Goal: Information Seeking & Learning: Check status

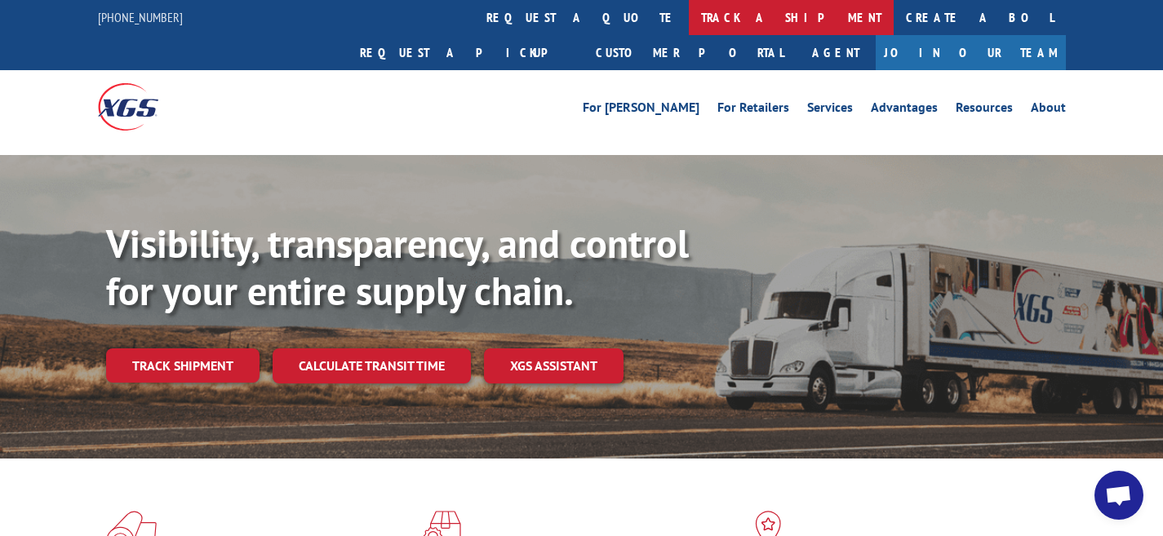
click at [689, 14] on link "track a shipment" at bounding box center [791, 17] width 205 height 35
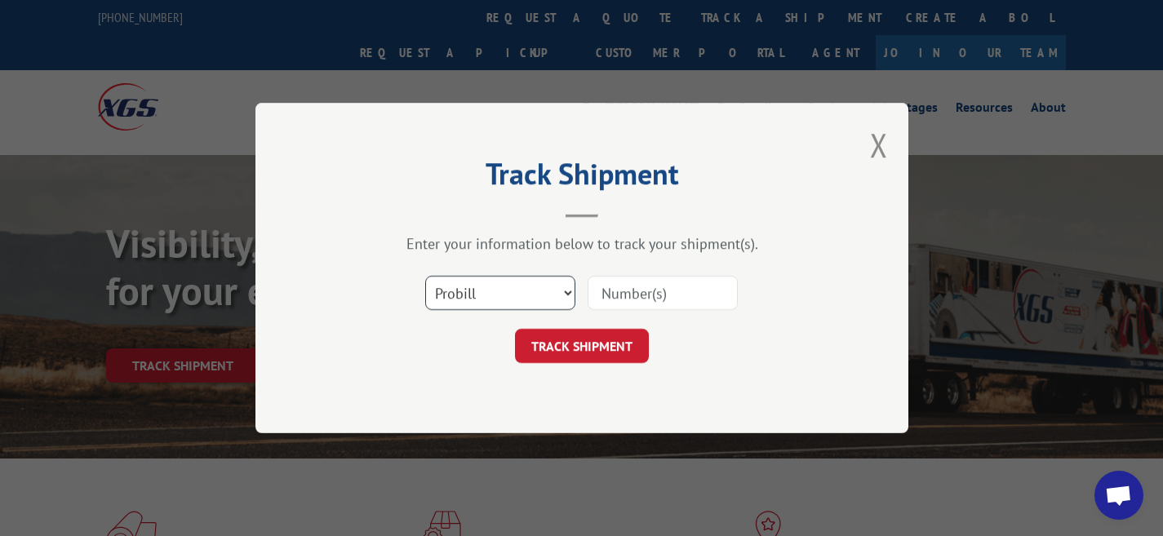
click at [566, 284] on select "Select category... Probill BOL PO" at bounding box center [500, 293] width 150 height 34
select select "bol"
click at [425, 276] on select "Select category... Probill BOL PO" at bounding box center [500, 293] width 150 height 34
click at [630, 289] on input at bounding box center [662, 293] width 150 height 34
type input "0910994"
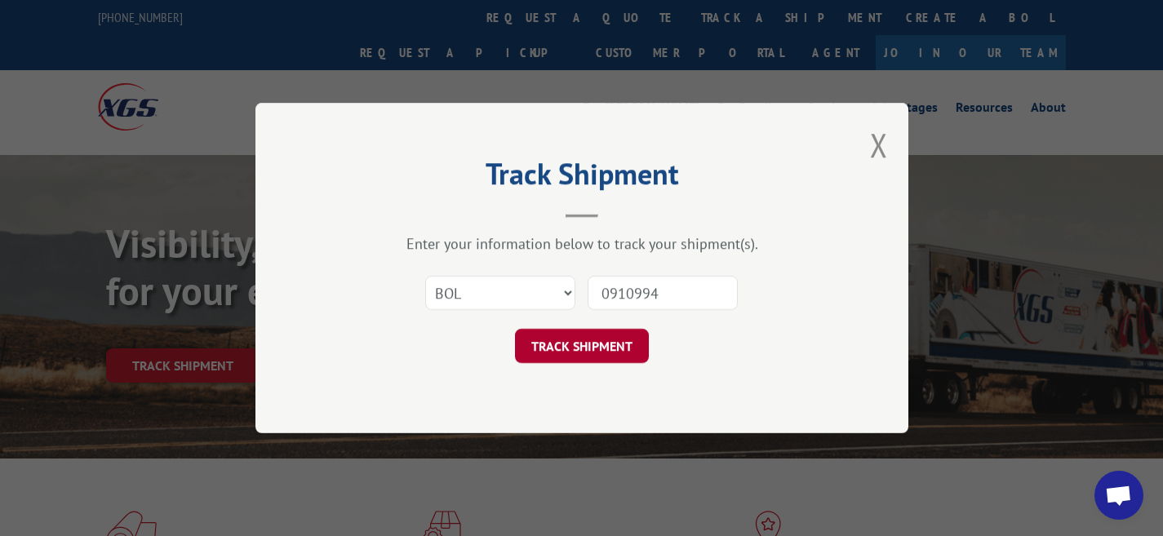
click at [596, 344] on button "TRACK SHIPMENT" at bounding box center [582, 346] width 134 height 34
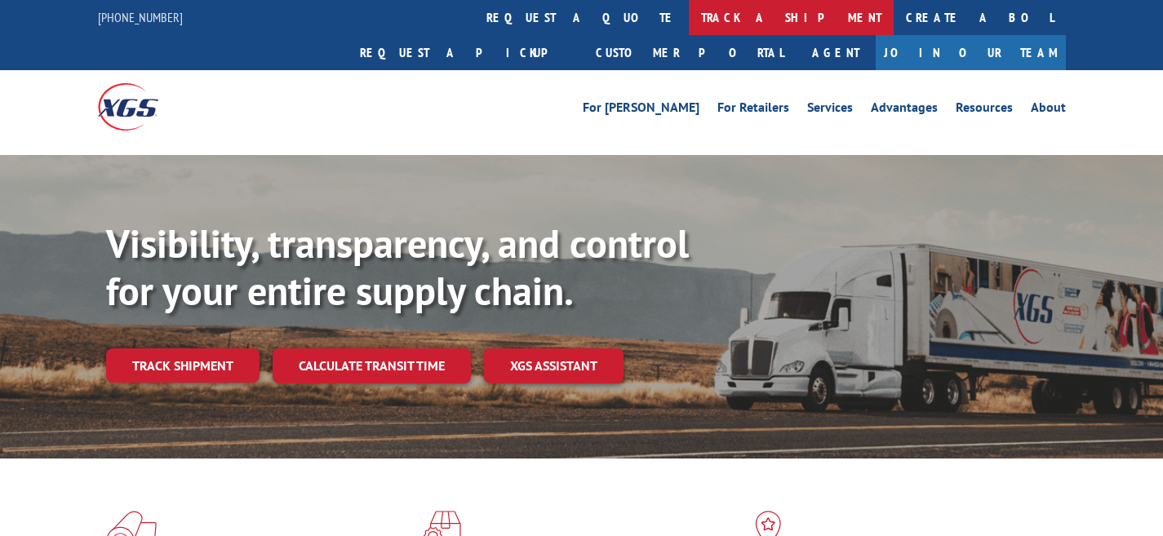
click at [689, 21] on link "track a shipment" at bounding box center [791, 17] width 205 height 35
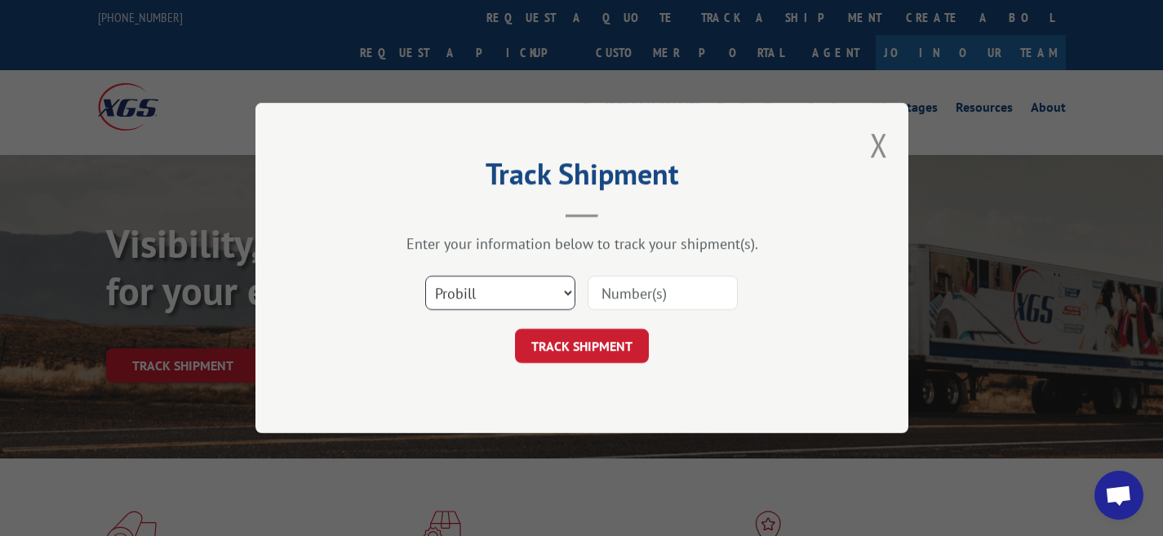
click at [551, 295] on select "Select category... Probill BOL PO" at bounding box center [500, 293] width 150 height 34
select select "bol"
click at [425, 276] on select "Select category... Probill BOL PO" at bounding box center [500, 293] width 150 height 34
click at [649, 289] on input at bounding box center [662, 293] width 150 height 34
type input "0910994"
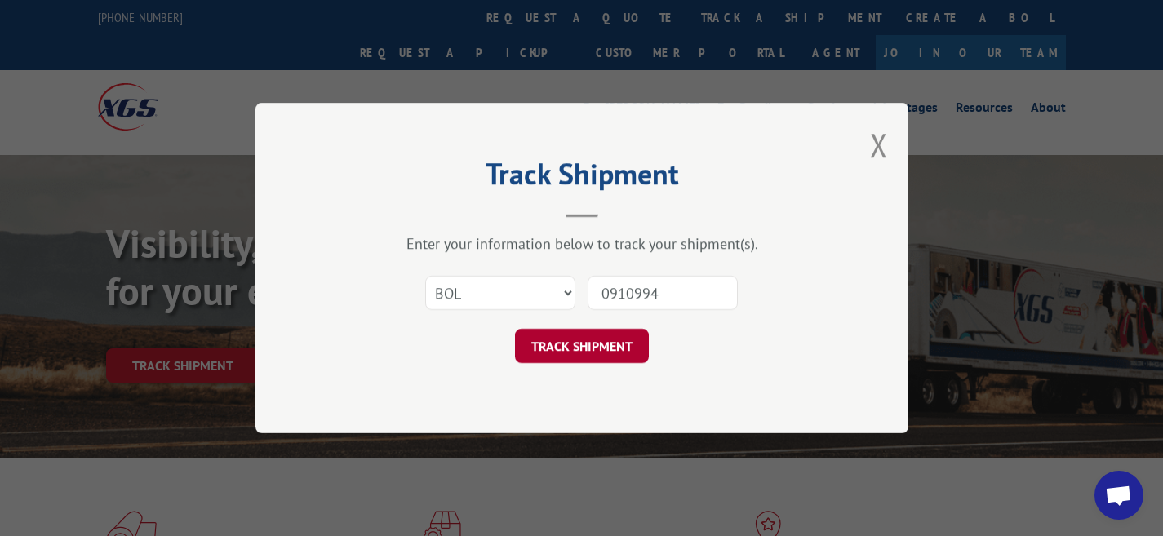
click at [618, 347] on button "TRACK SHIPMENT" at bounding box center [582, 346] width 134 height 34
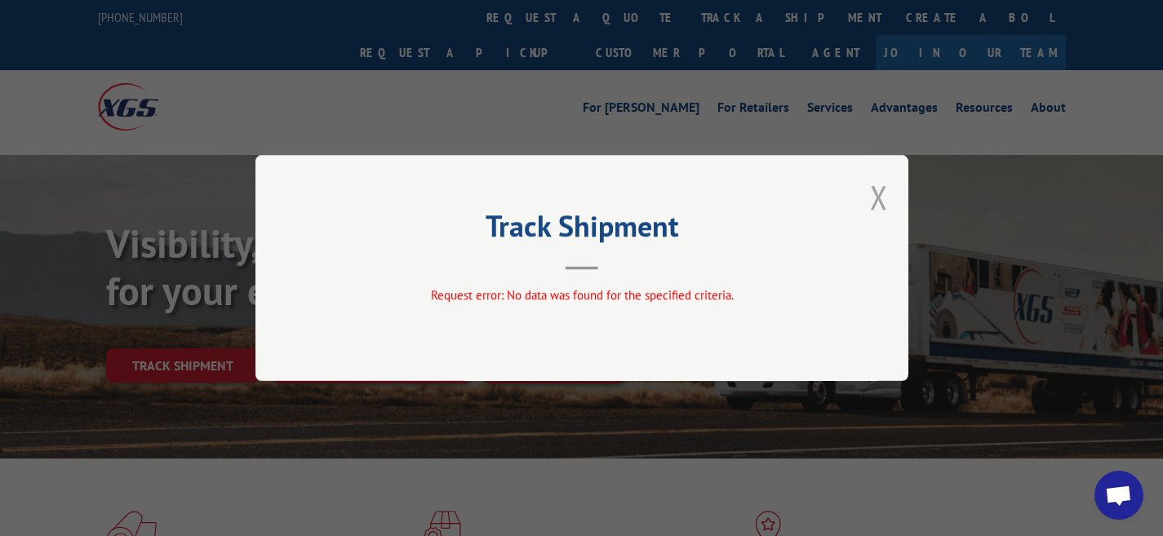
click at [876, 200] on button "Close modal" at bounding box center [879, 196] width 18 height 43
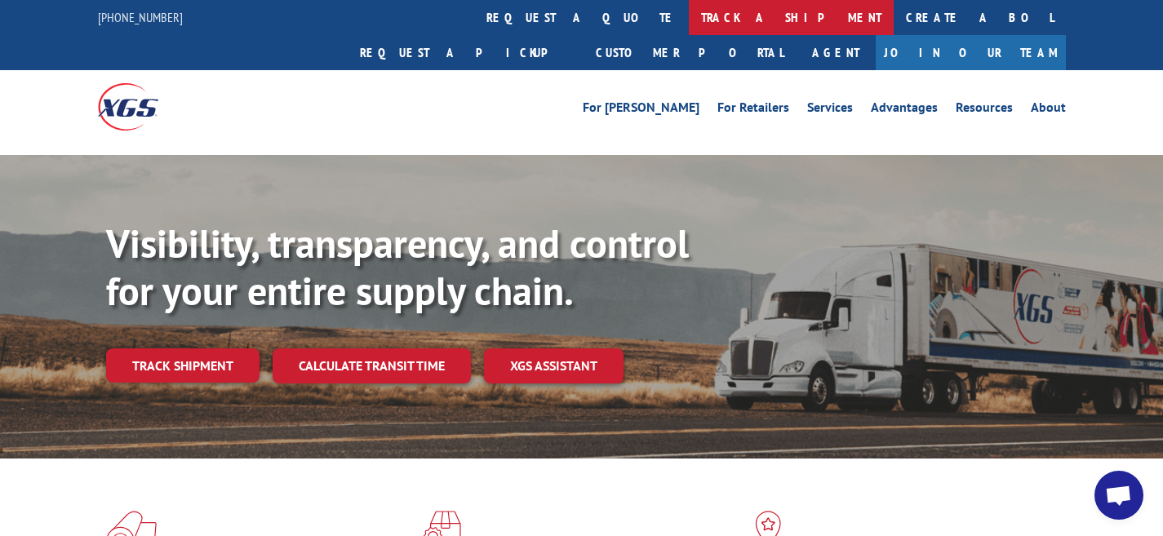
click at [689, 17] on link "track a shipment" at bounding box center [791, 17] width 205 height 35
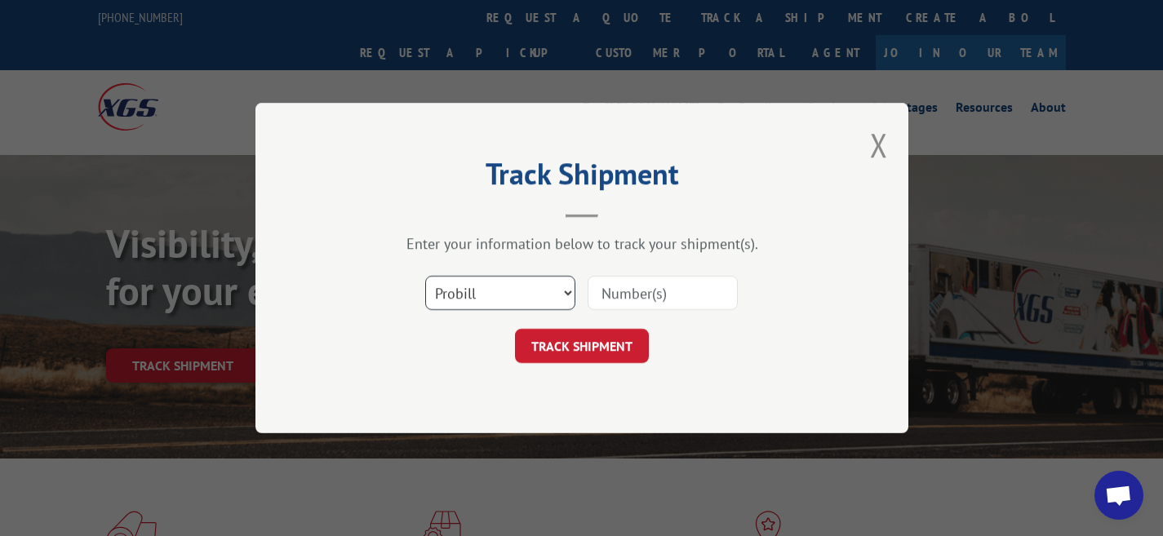
click at [535, 301] on select "Select category... Probill BOL PO" at bounding box center [500, 293] width 150 height 34
select select "bol"
click at [425, 276] on select "Select category... Probill BOL PO" at bounding box center [500, 293] width 150 height 34
click at [671, 277] on input at bounding box center [662, 293] width 150 height 34
type input "0910994"
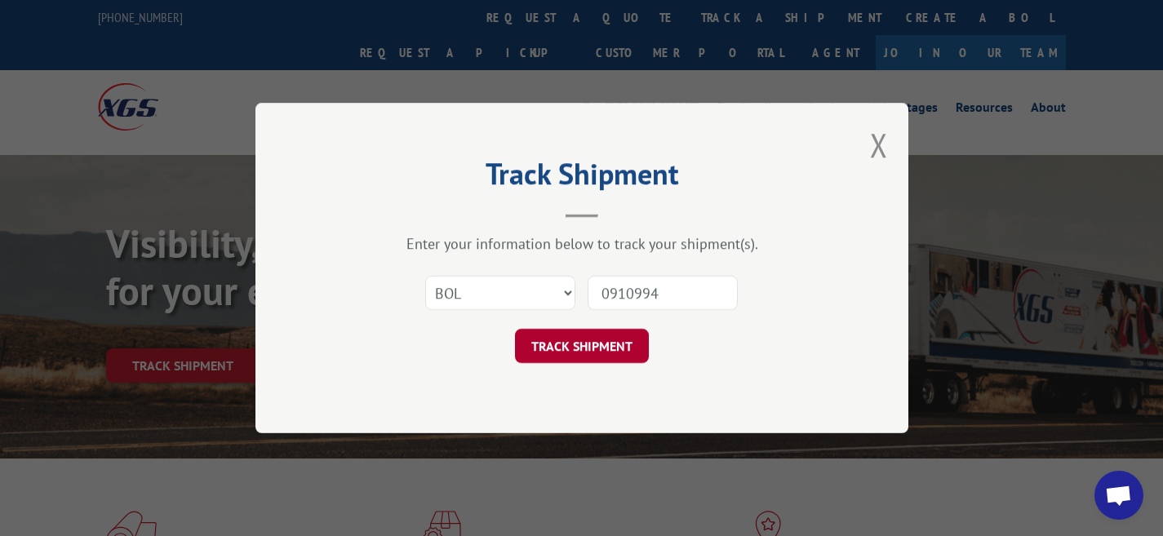
click at [599, 347] on button "TRACK SHIPMENT" at bounding box center [582, 346] width 134 height 34
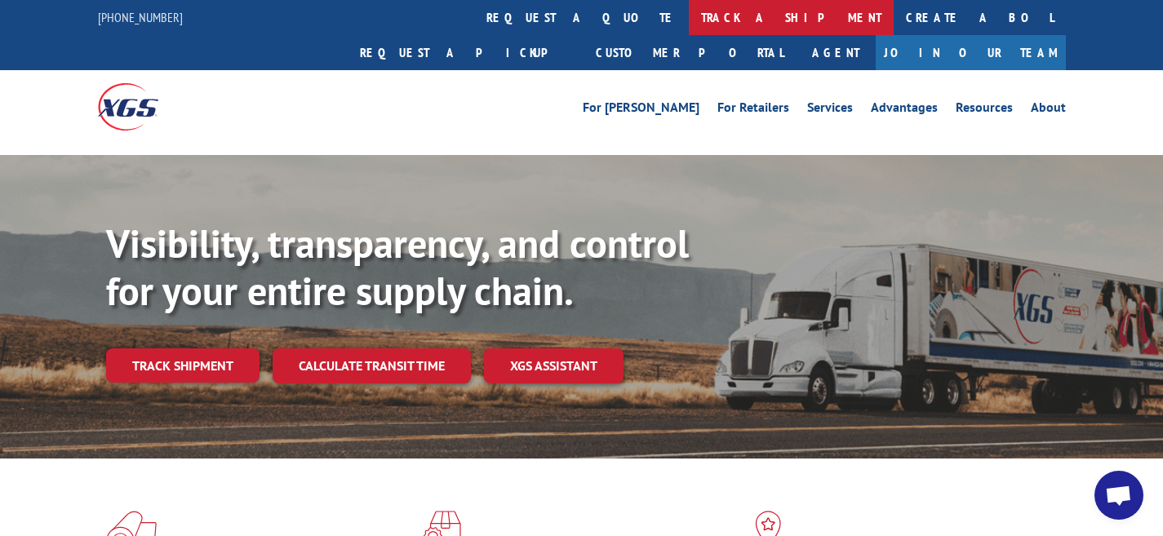
click at [689, 16] on link "track a shipment" at bounding box center [791, 17] width 205 height 35
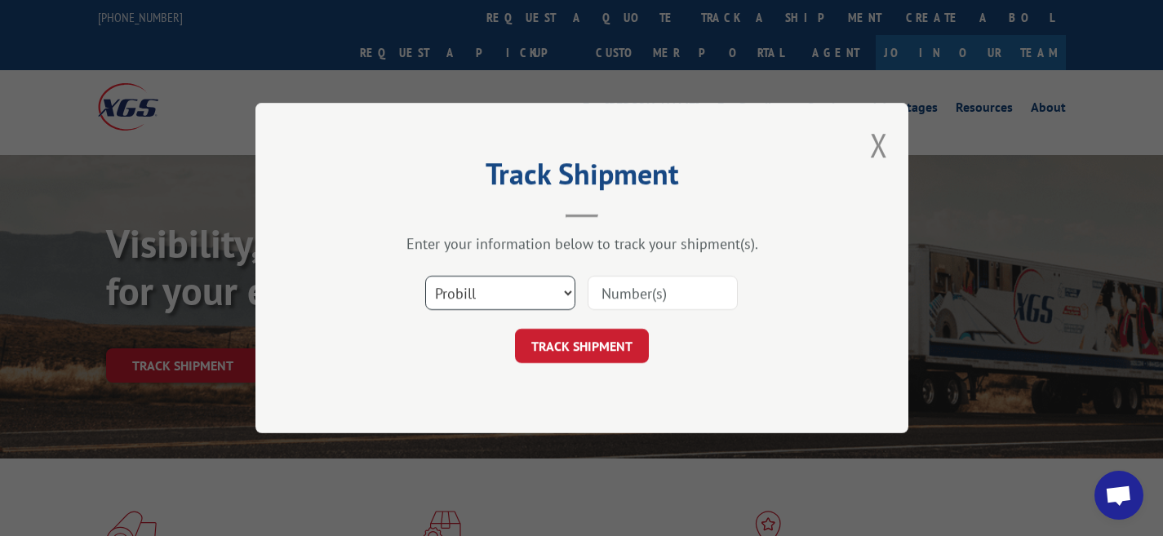
click at [559, 297] on select "Select category... Probill BOL PO" at bounding box center [500, 293] width 150 height 34
select select "bol"
click at [425, 276] on select "Select category... Probill BOL PO" at bounding box center [500, 293] width 150 height 34
click at [718, 295] on input at bounding box center [662, 293] width 150 height 34
type input "0910994"
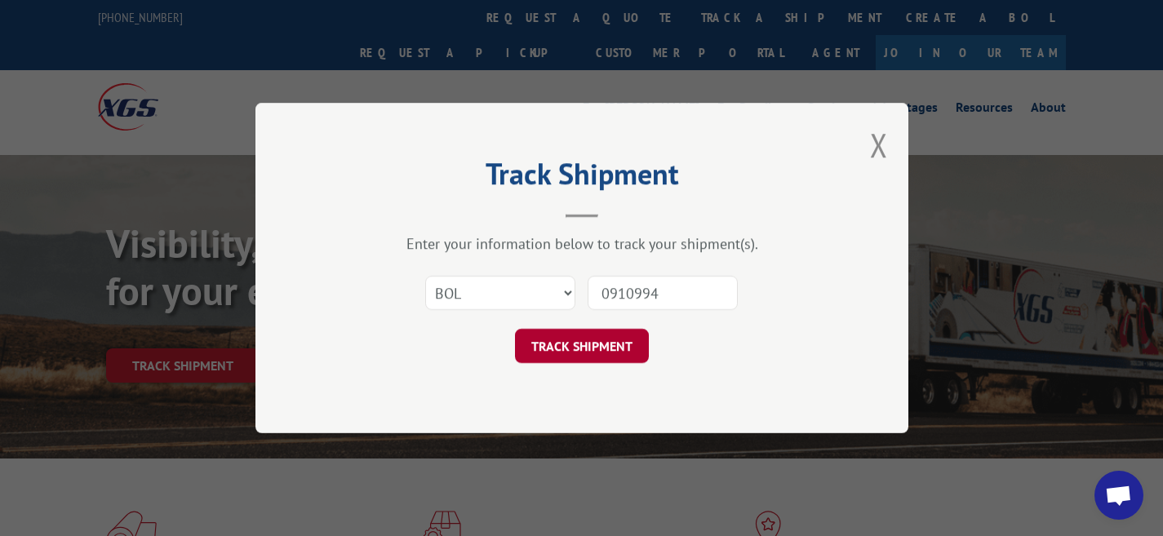
click at [605, 358] on button "TRACK SHIPMENT" at bounding box center [582, 346] width 134 height 34
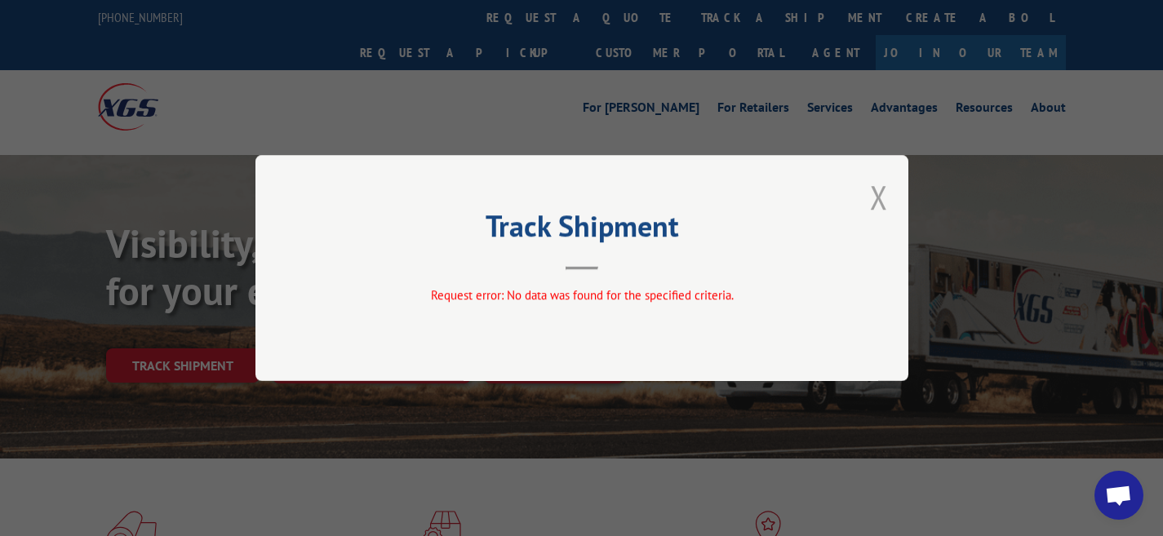
click at [884, 194] on button "Close modal" at bounding box center [879, 196] width 18 height 43
